Goal: Find specific page/section: Find specific page/section

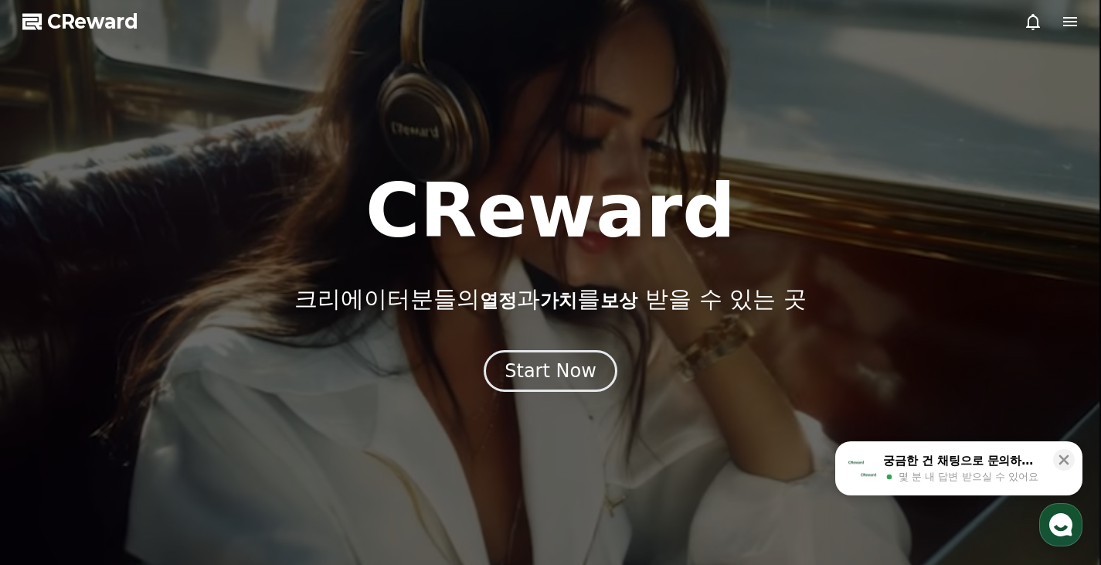
click at [577, 382] on div "Start Now" at bounding box center [550, 370] width 92 height 25
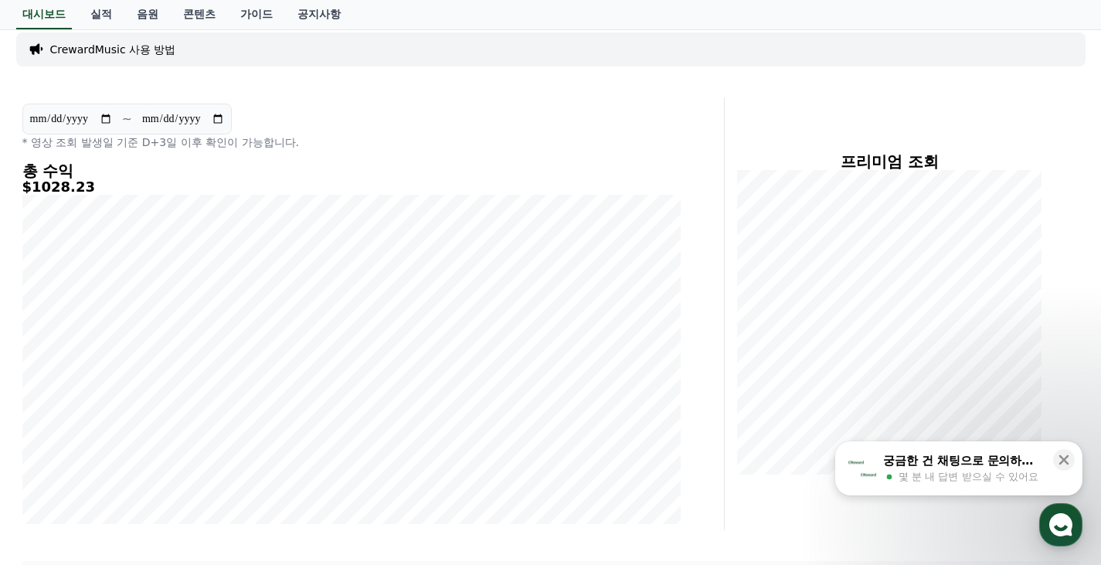
scroll to position [77, 0]
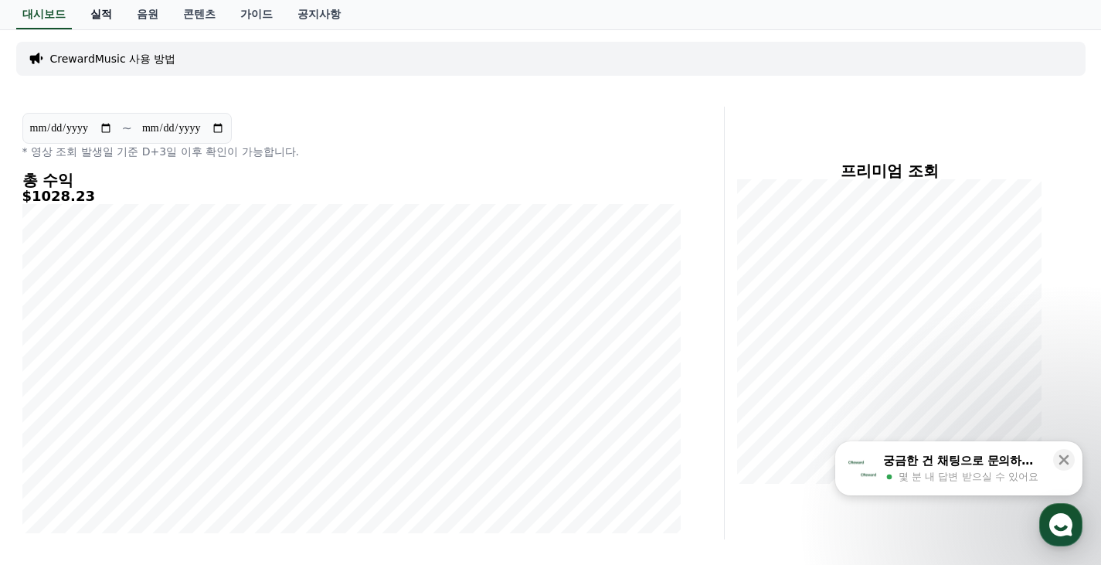
click at [107, 6] on link "실적" at bounding box center [101, 14] width 46 height 29
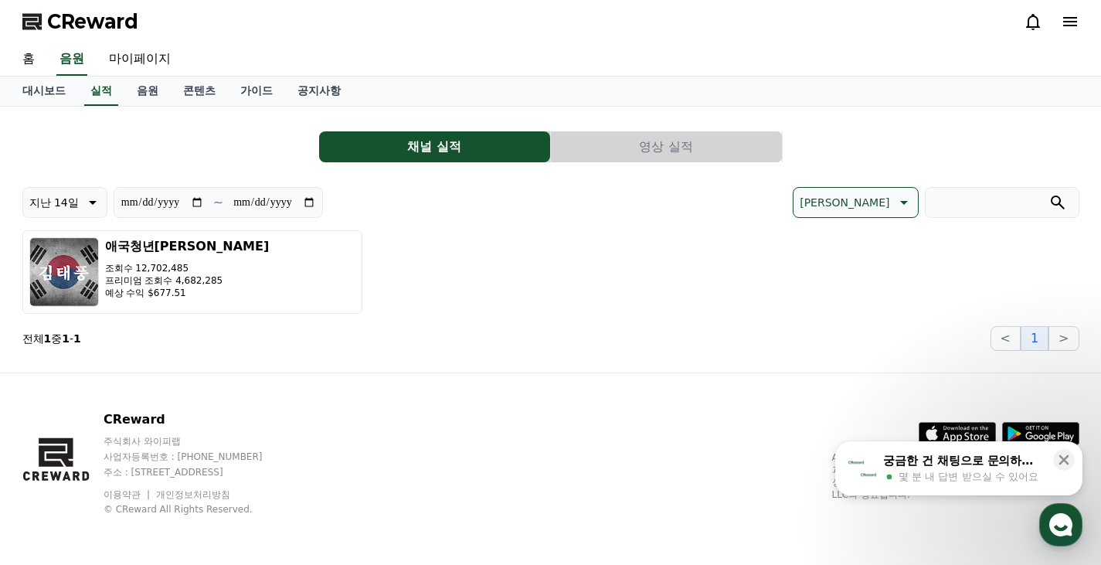
click at [663, 146] on button "영상 실적" at bounding box center [666, 146] width 231 height 31
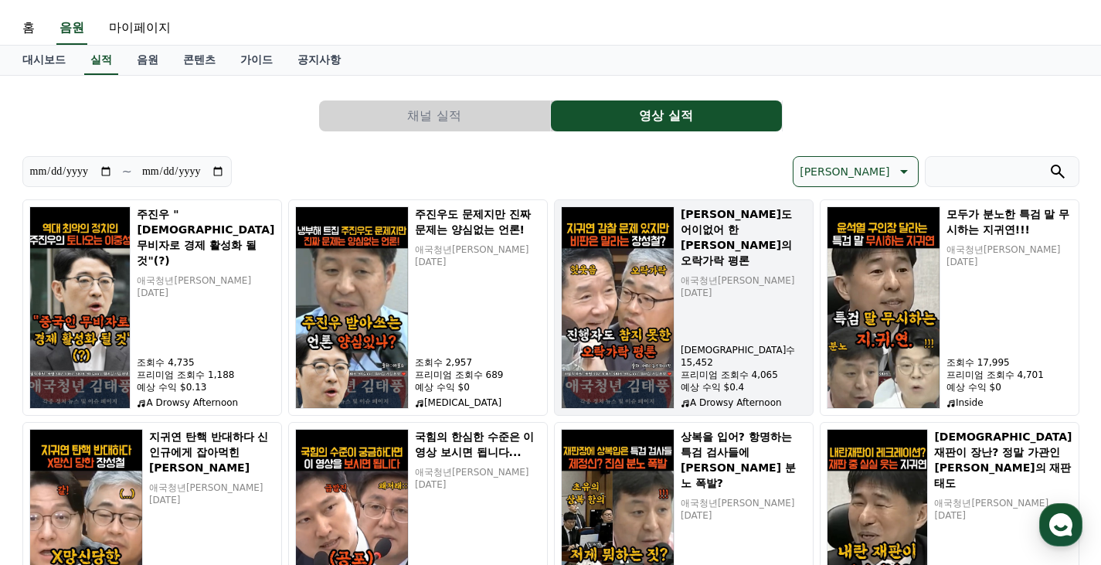
scroll to position [31, 0]
